Goal: Task Accomplishment & Management: Complete application form

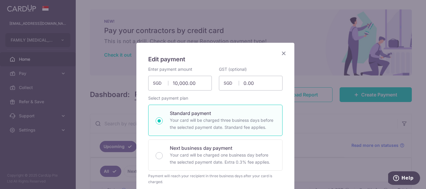
scroll to position [56, 0]
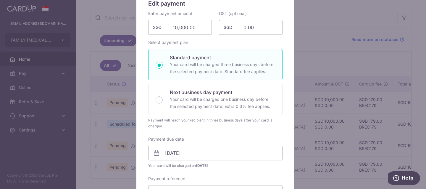
drag, startPoint x: 0, startPoint y: 0, endPoint x: 331, endPoint y: 39, distance: 333.0
click at [331, 40] on div "Edit payment By clicking apply, you will make changes to all payments to Carpen…" at bounding box center [213, 94] width 426 height 189
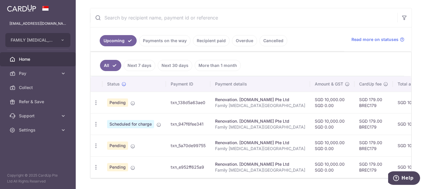
click at [32, 8] on img at bounding box center [21, 8] width 29 height 7
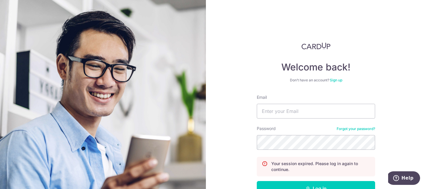
scroll to position [0, 0]
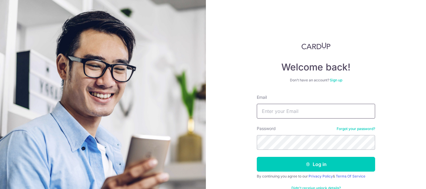
click at [287, 115] on input "Email" at bounding box center [315, 111] width 118 height 15
click at [265, 113] on input "Email" at bounding box center [315, 111] width 118 height 15
